Goal: Navigation & Orientation: Find specific page/section

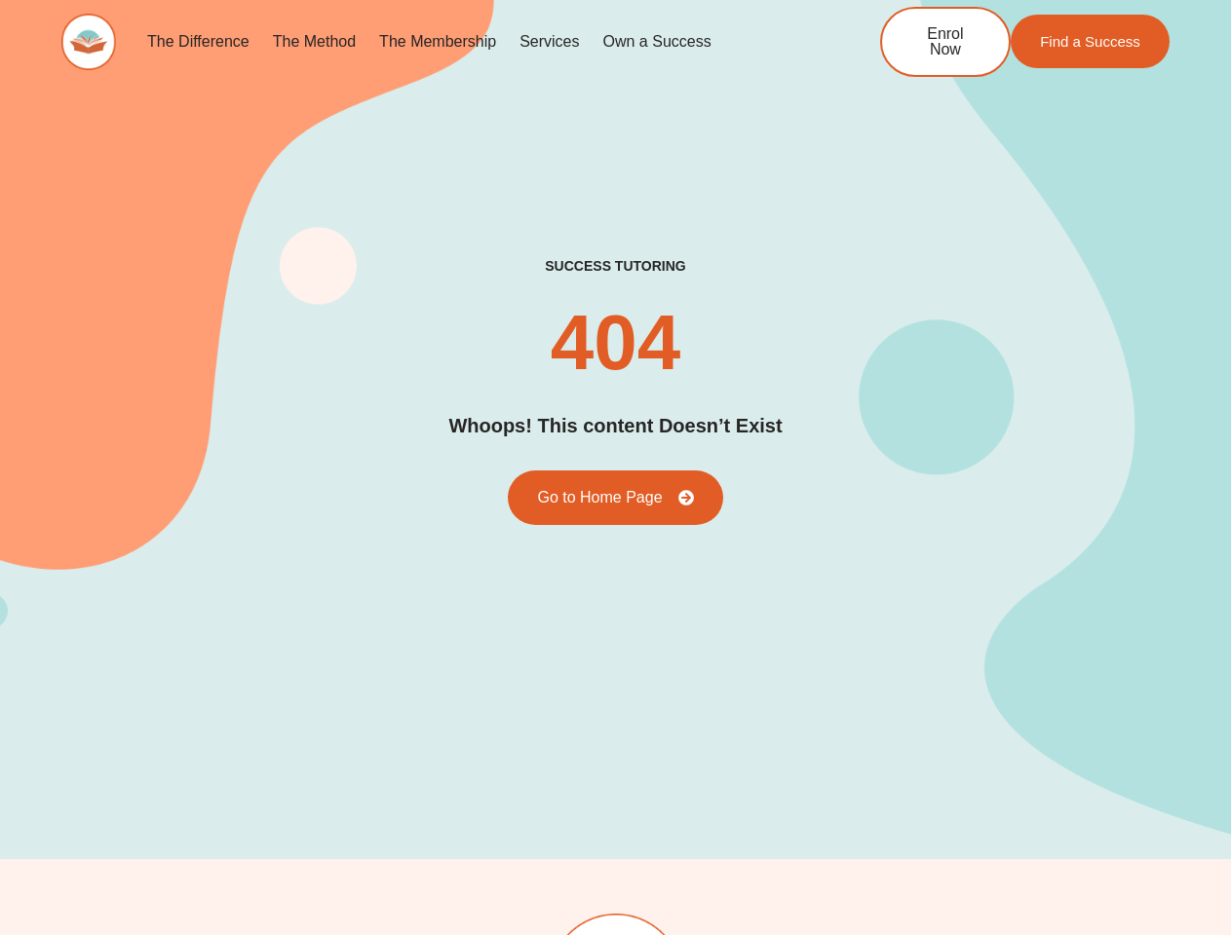
click at [615, 468] on div "success tutoring 404 Whoops! This content Doesn’t Exist Go to Home Page" at bounding box center [615, 391] width 1108 height 268
click at [549, 42] on link "Services" at bounding box center [549, 41] width 83 height 45
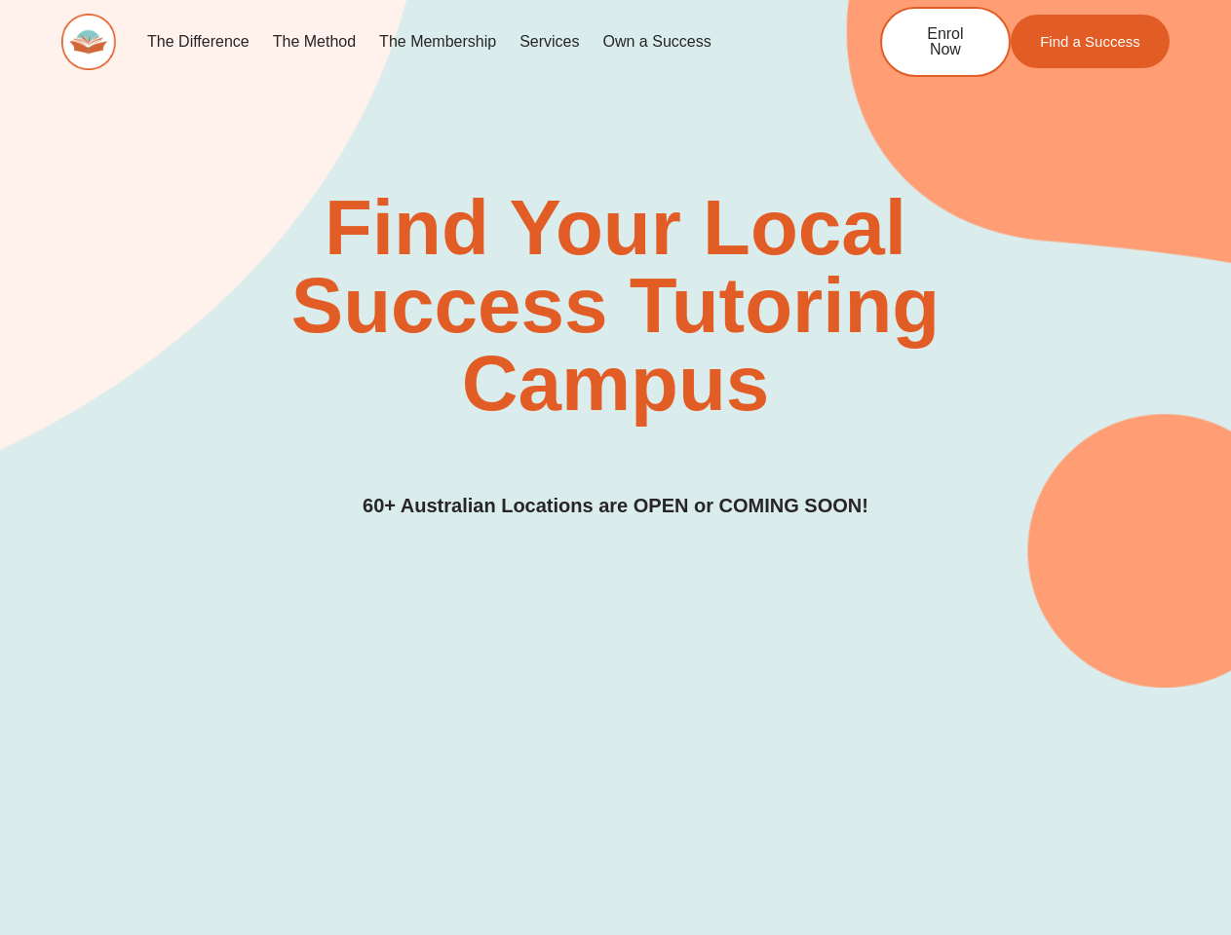
click at [615, 468] on div "Find Your Local Success Tutoring Campus 60+ Australian Locations are OPEN or CO…" at bounding box center [615, 355] width 1108 height 332
click at [549, 42] on link "Services" at bounding box center [549, 41] width 83 height 45
